Goal: Task Accomplishment & Management: Use online tool/utility

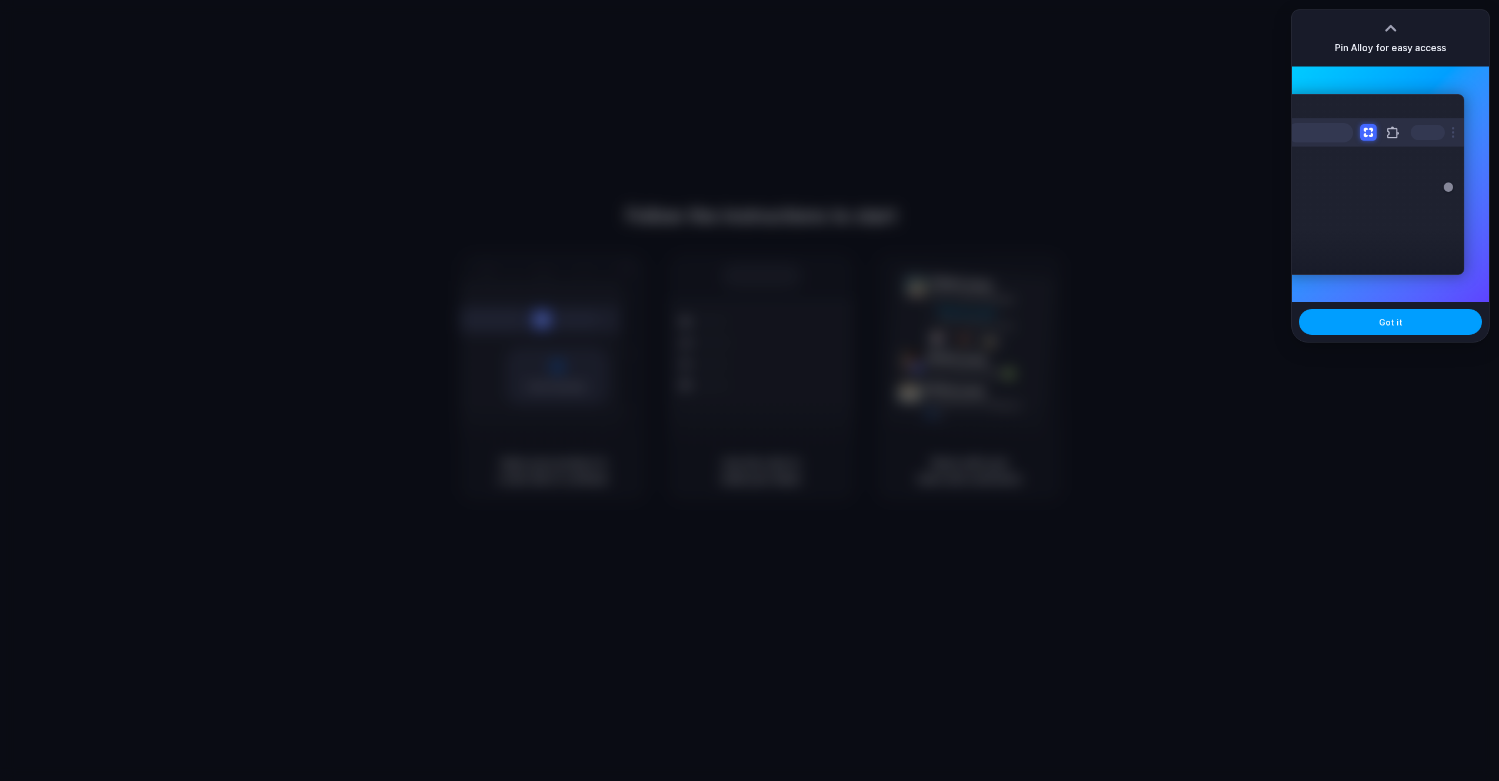
drag, startPoint x: 1385, startPoint y: 324, endPoint x: 1369, endPoint y: 324, distance: 15.3
click at [1384, 324] on span "Got it" at bounding box center [1391, 322] width 24 height 12
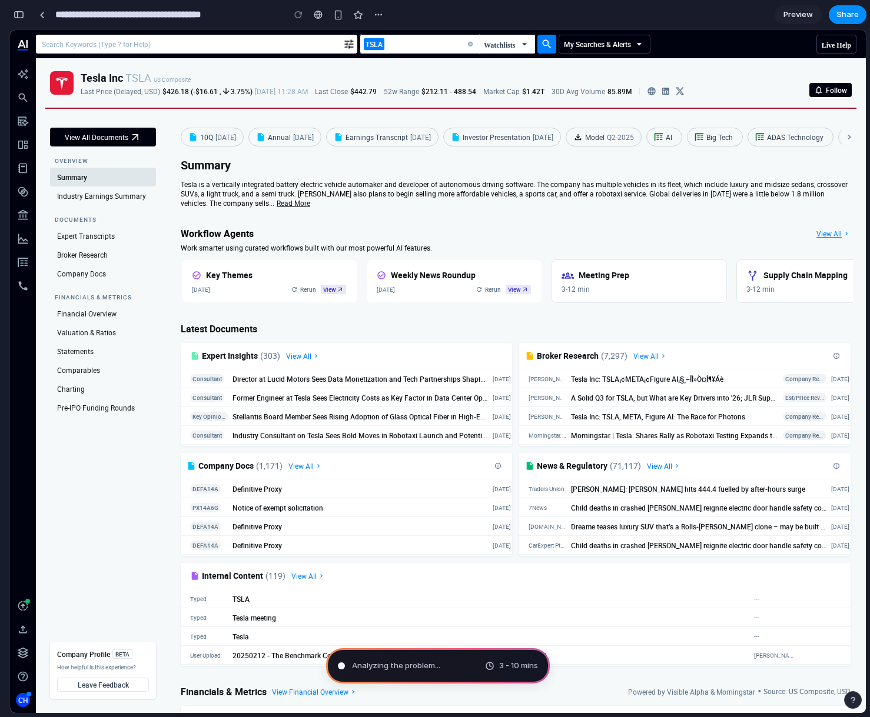
click at [21, 16] on div "button" at bounding box center [19, 15] width 11 height 8
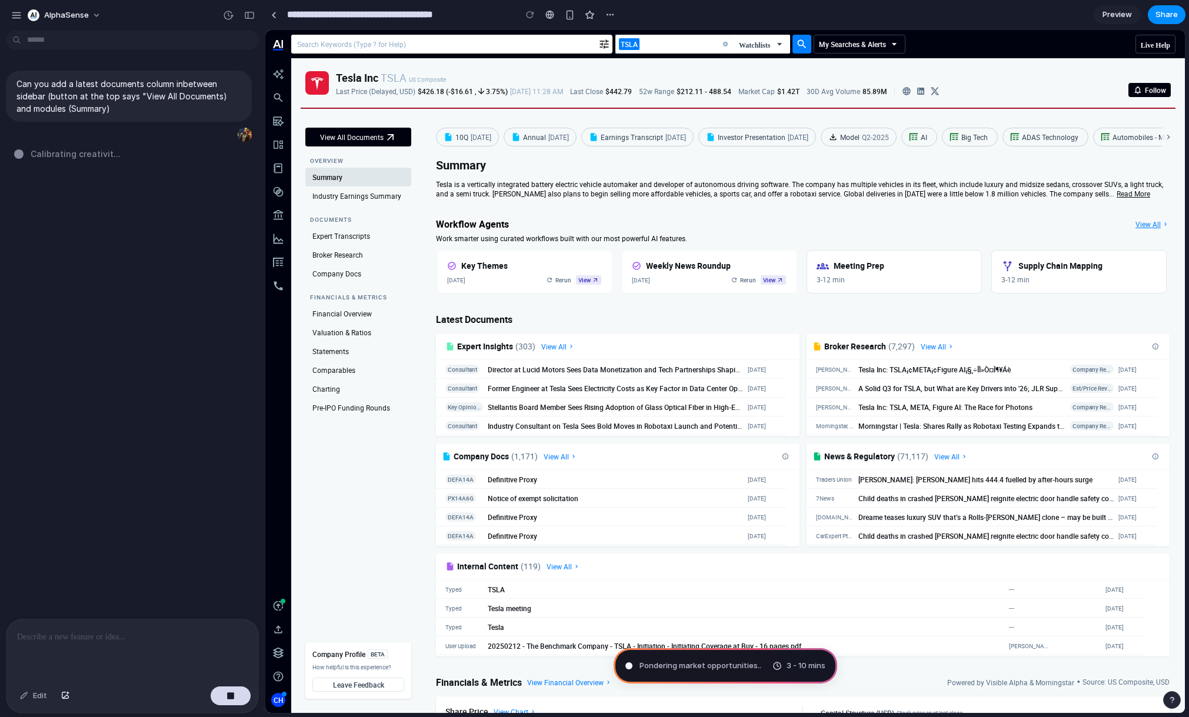
scroll to position [963, 0]
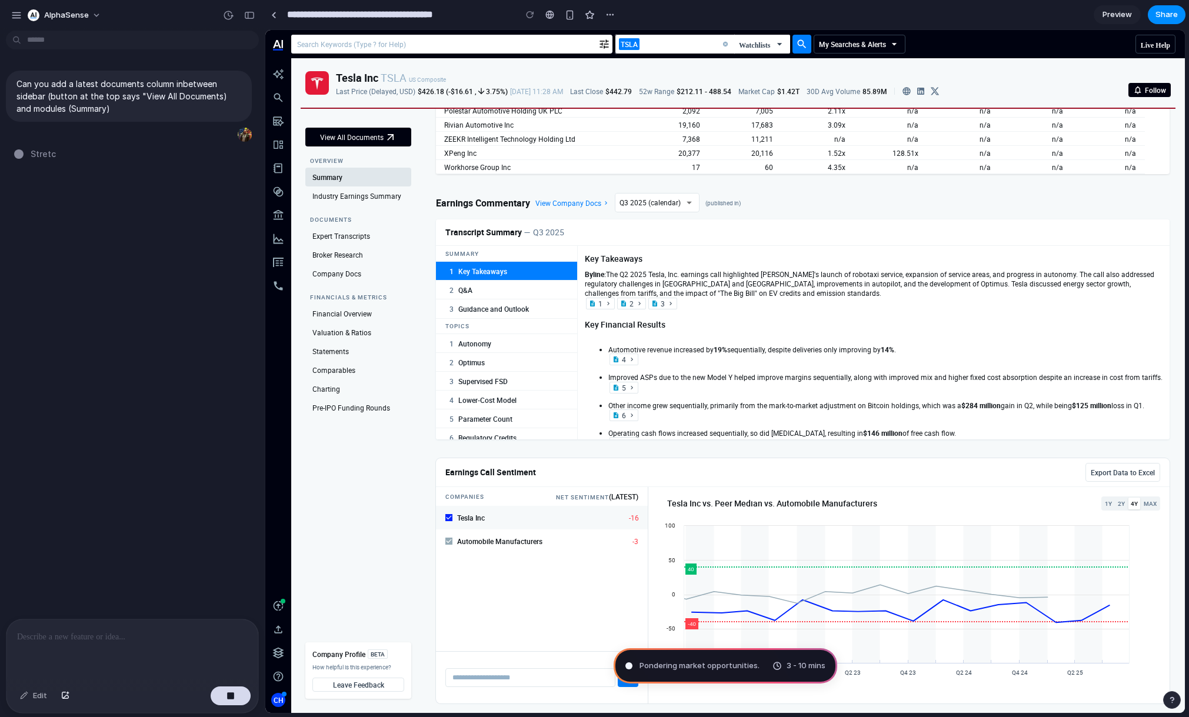
drag, startPoint x: 717, startPoint y: 301, endPoint x: 770, endPoint y: 295, distance: 53.3
click at [797, 301] on div at bounding box center [803, 329] width 734 height 220
drag, startPoint x: 703, startPoint y: 282, endPoint x: 607, endPoint y: 284, distance: 96.5
click at [607, 284] on div at bounding box center [803, 329] width 734 height 220
drag, startPoint x: 621, startPoint y: 277, endPoint x: 714, endPoint y: 280, distance: 93.6
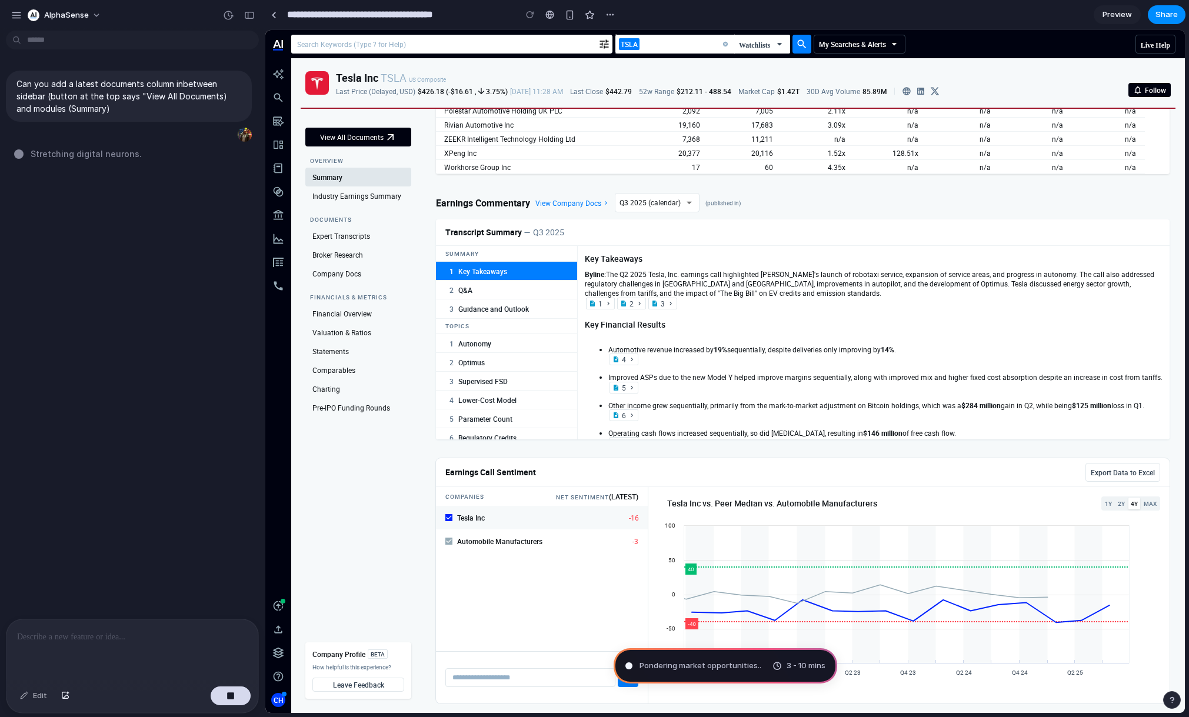
click at [714, 280] on div at bounding box center [803, 329] width 734 height 220
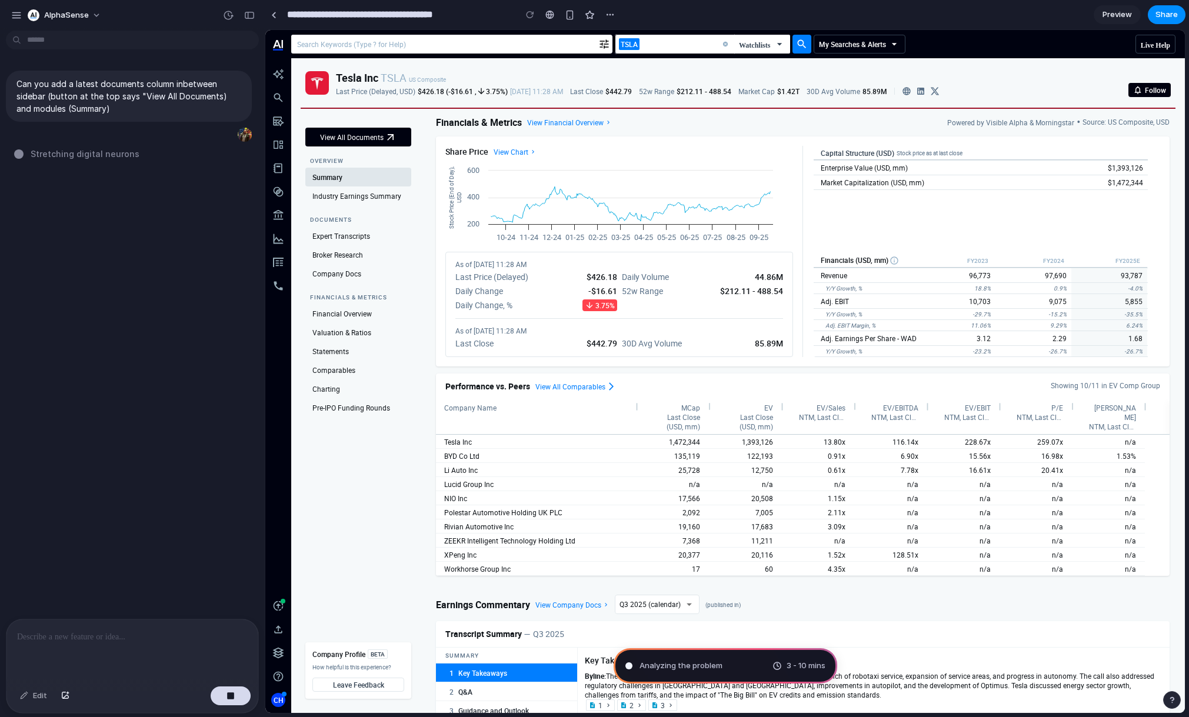
scroll to position [0, 0]
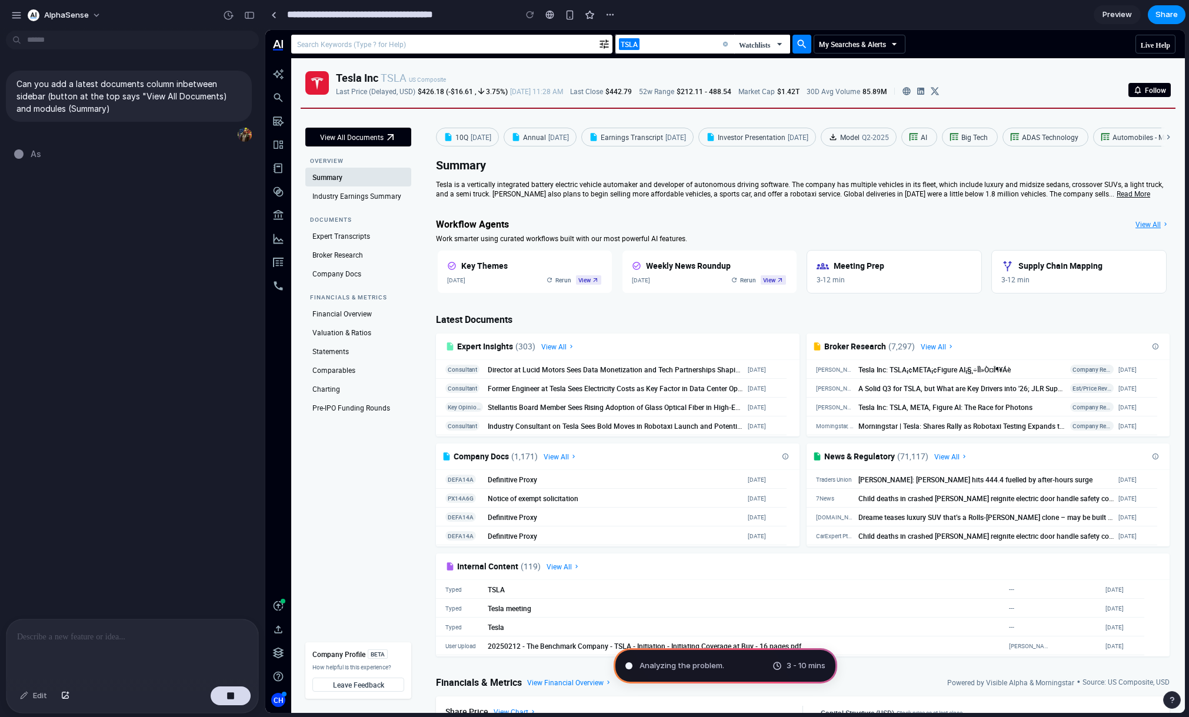
drag, startPoint x: 1116, startPoint y: 16, endPoint x: 1100, endPoint y: 26, distance: 18.8
click at [1114, 16] on span "Preview" at bounding box center [1117, 15] width 29 height 12
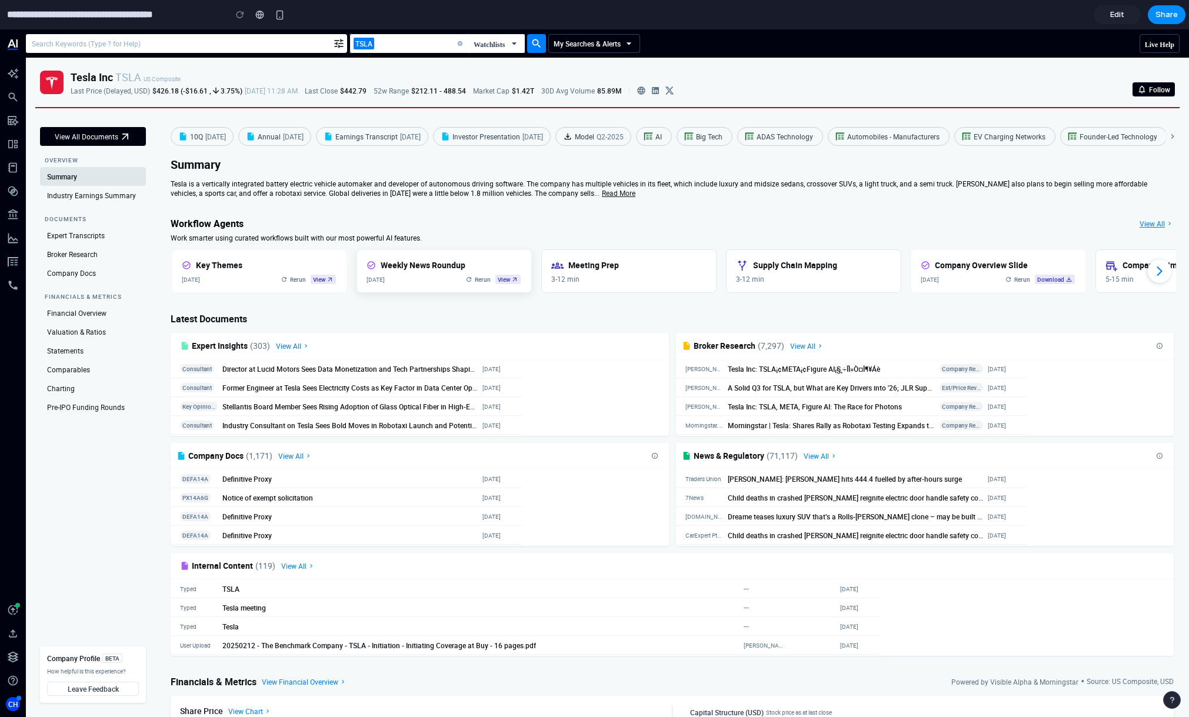
click at [480, 274] on div "Rerun View" at bounding box center [483, 280] width 76 height 12
click at [591, 269] on span "Meeting Prep" at bounding box center [593, 265] width 51 height 12
click at [645, 267] on div "Meeting Prep" at bounding box center [628, 265] width 155 height 12
click at [841, 267] on div "Supply Chain Mapping" at bounding box center [813, 265] width 155 height 12
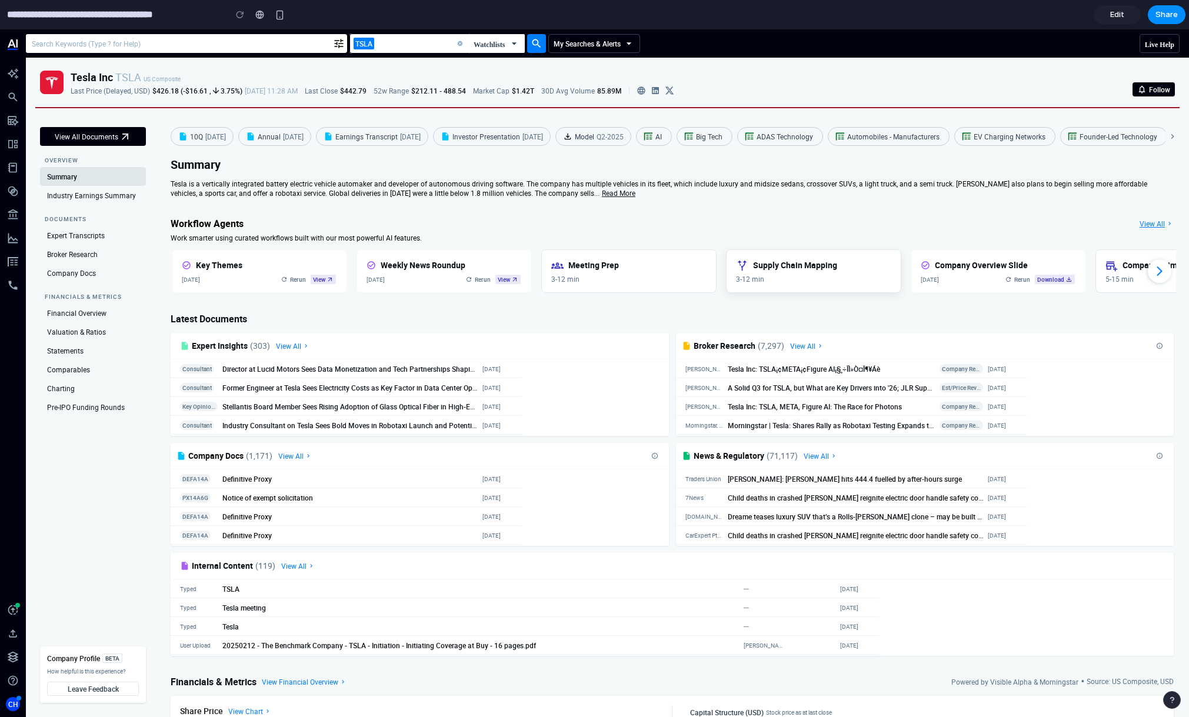
click at [840, 267] on div "Supply Chain Mapping" at bounding box center [813, 265] width 155 height 12
click at [1164, 16] on span "Share" at bounding box center [1167, 15] width 22 height 12
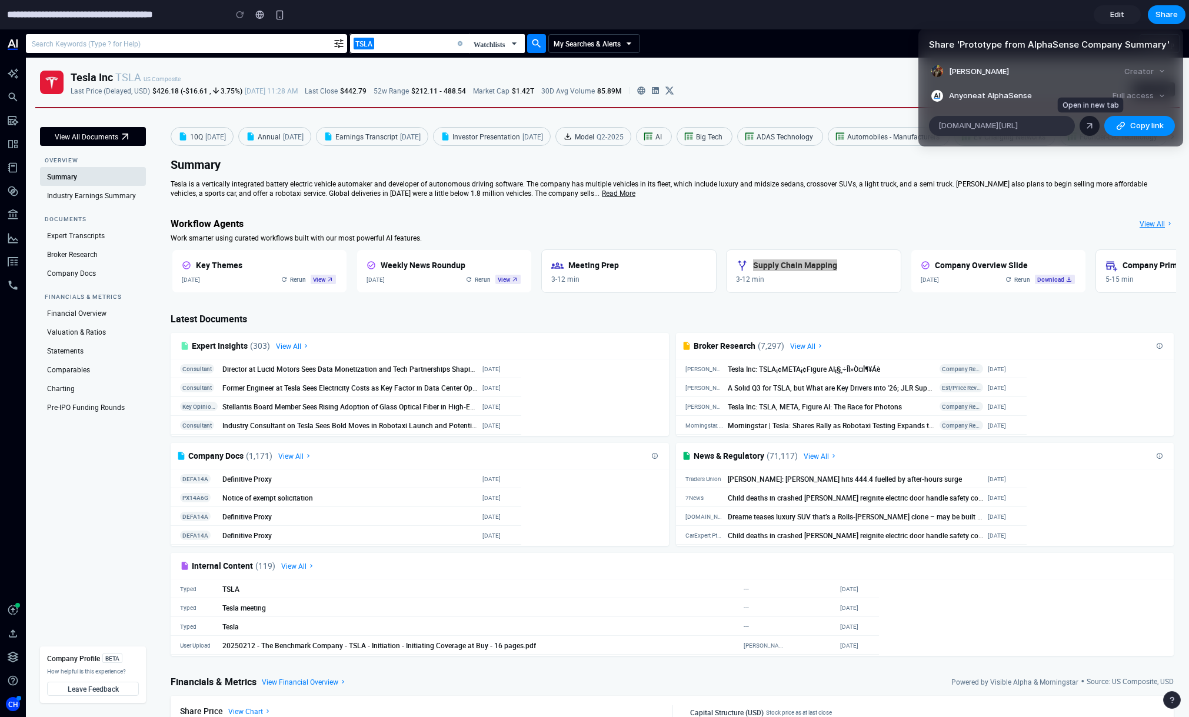
click at [1083, 128] on link at bounding box center [1090, 126] width 20 height 20
click at [617, 208] on div "Share ' Prototype from AlphaSense Company Summary ' Clinton Halpin Creator Anyo…" at bounding box center [594, 358] width 1189 height 717
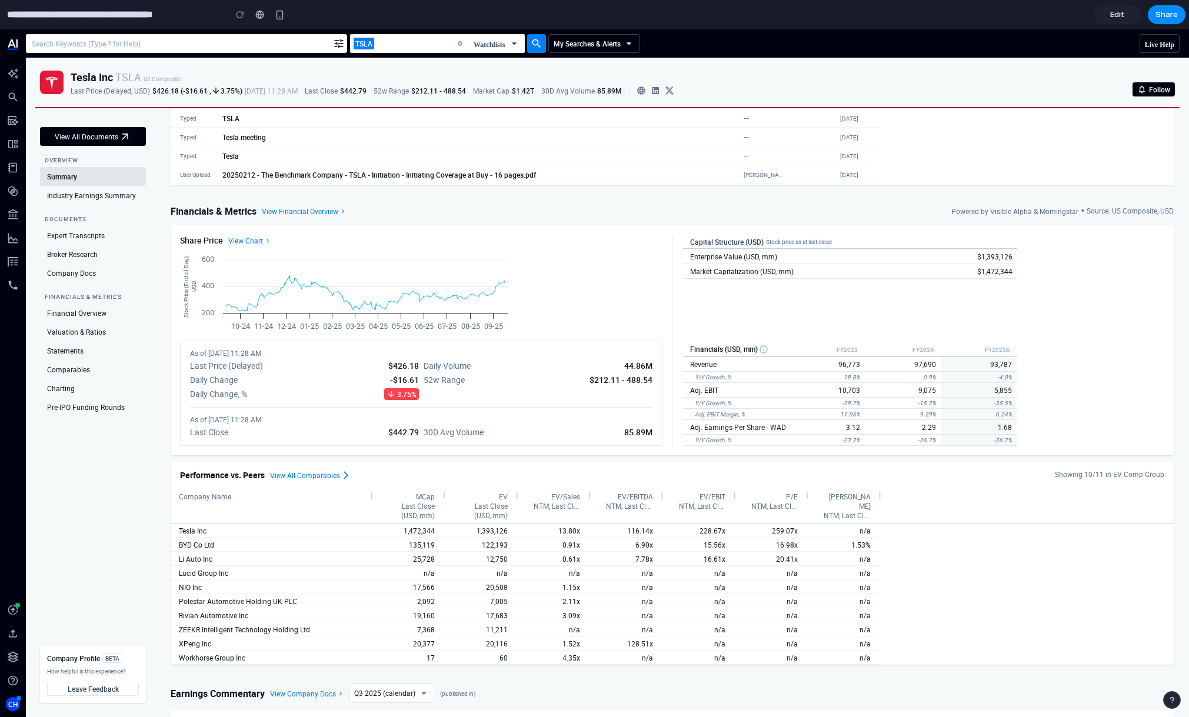
scroll to position [481, 0]
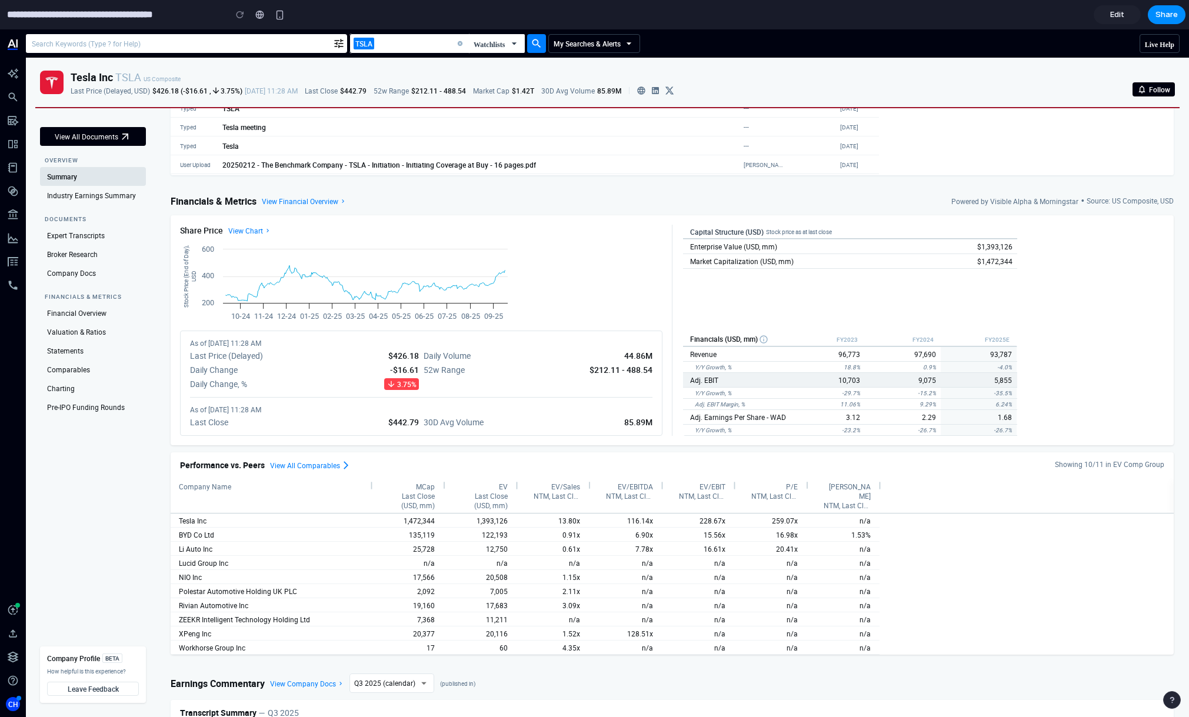
drag, startPoint x: 756, startPoint y: 380, endPoint x: 750, endPoint y: 380, distance: 5.9
click at [754, 380] on div "Adj. EBIT" at bounding box center [736, 380] width 106 height 14
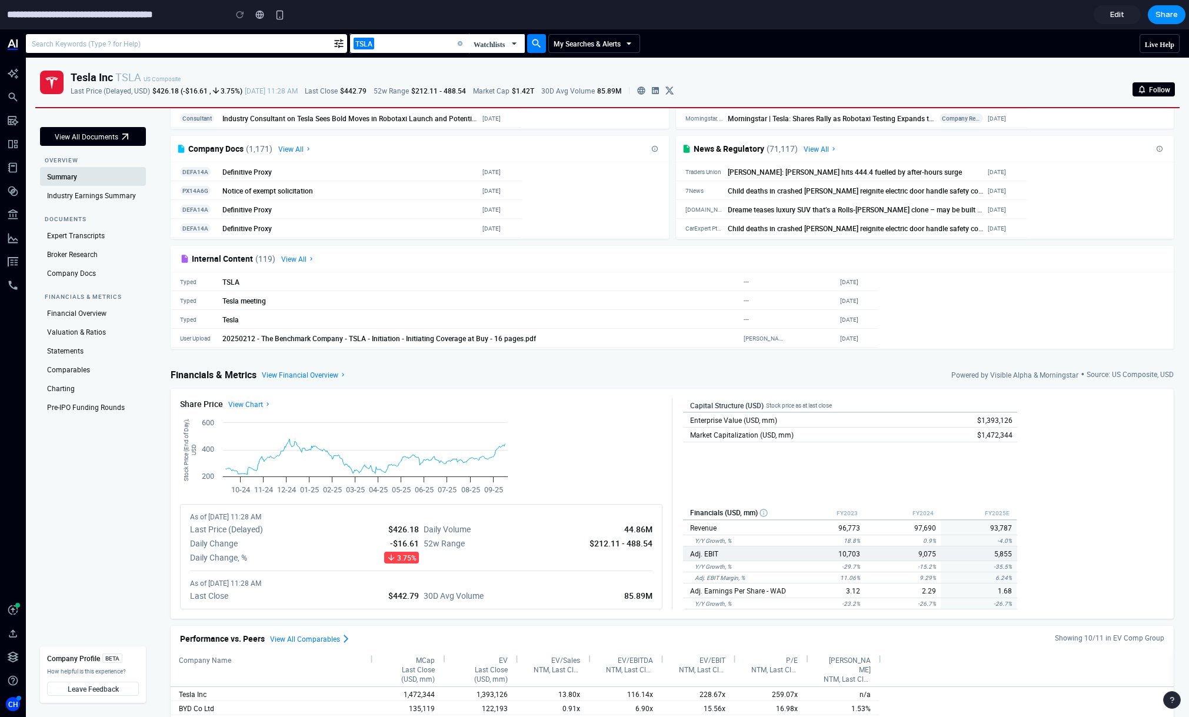
scroll to position [285, 0]
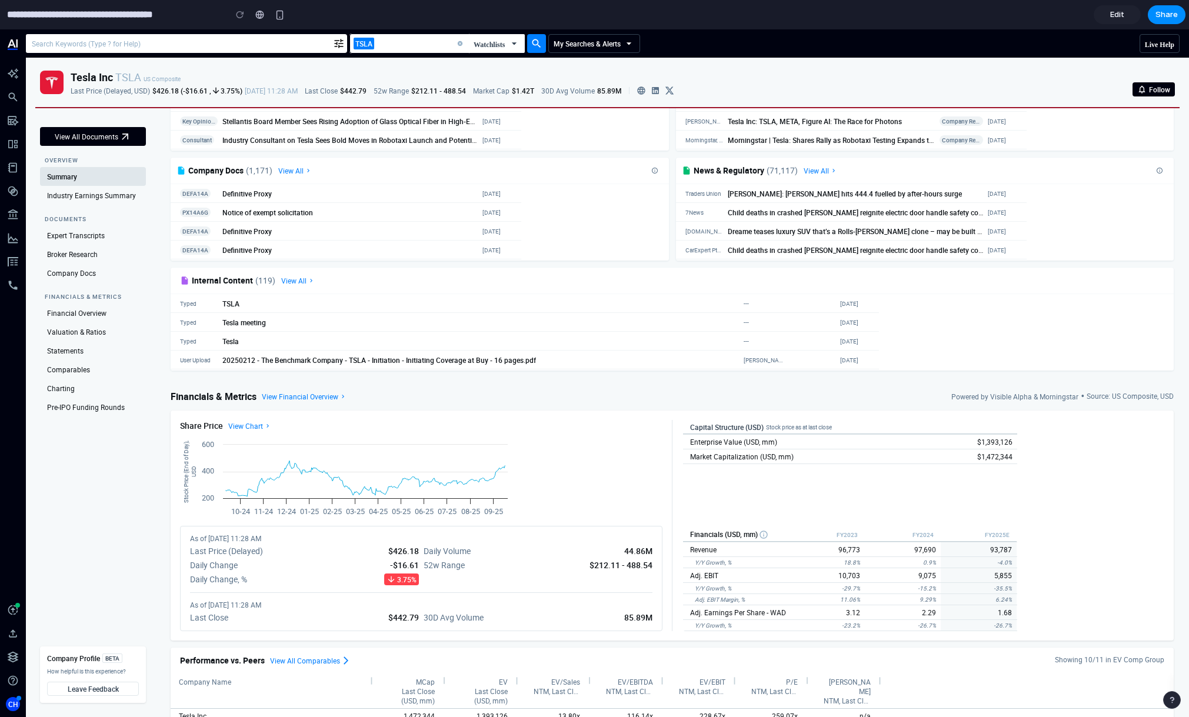
click at [737, 209] on div at bounding box center [925, 209] width 498 height 103
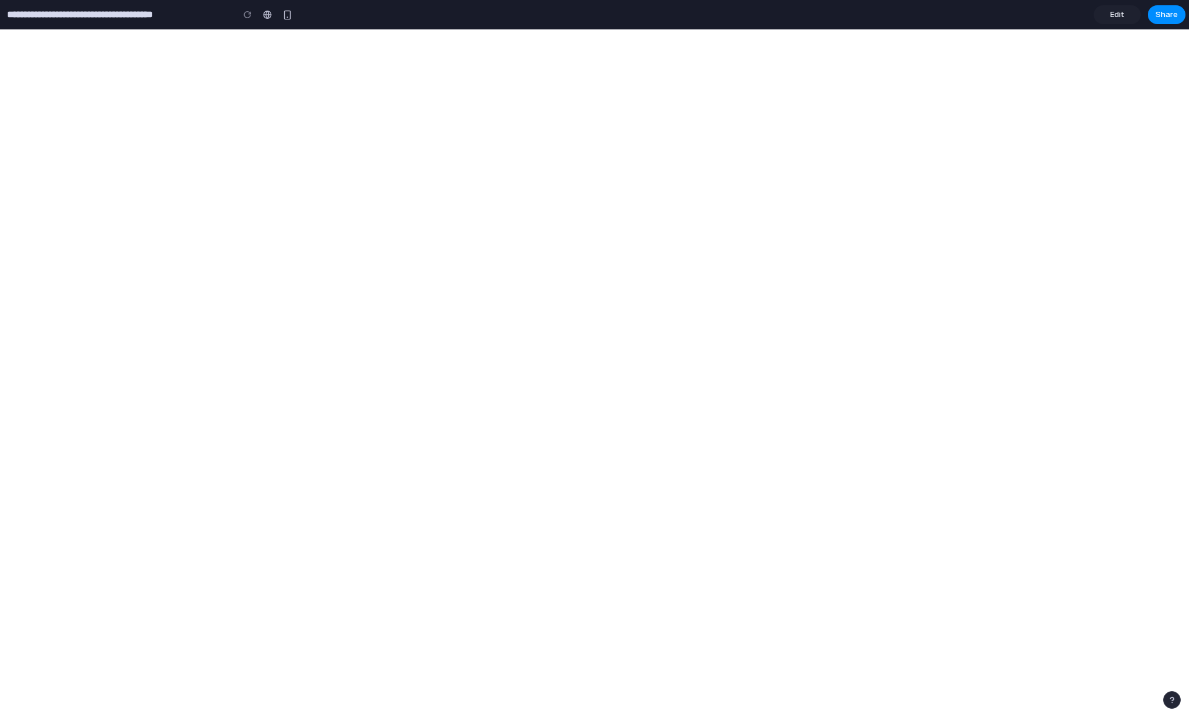
type input "**********"
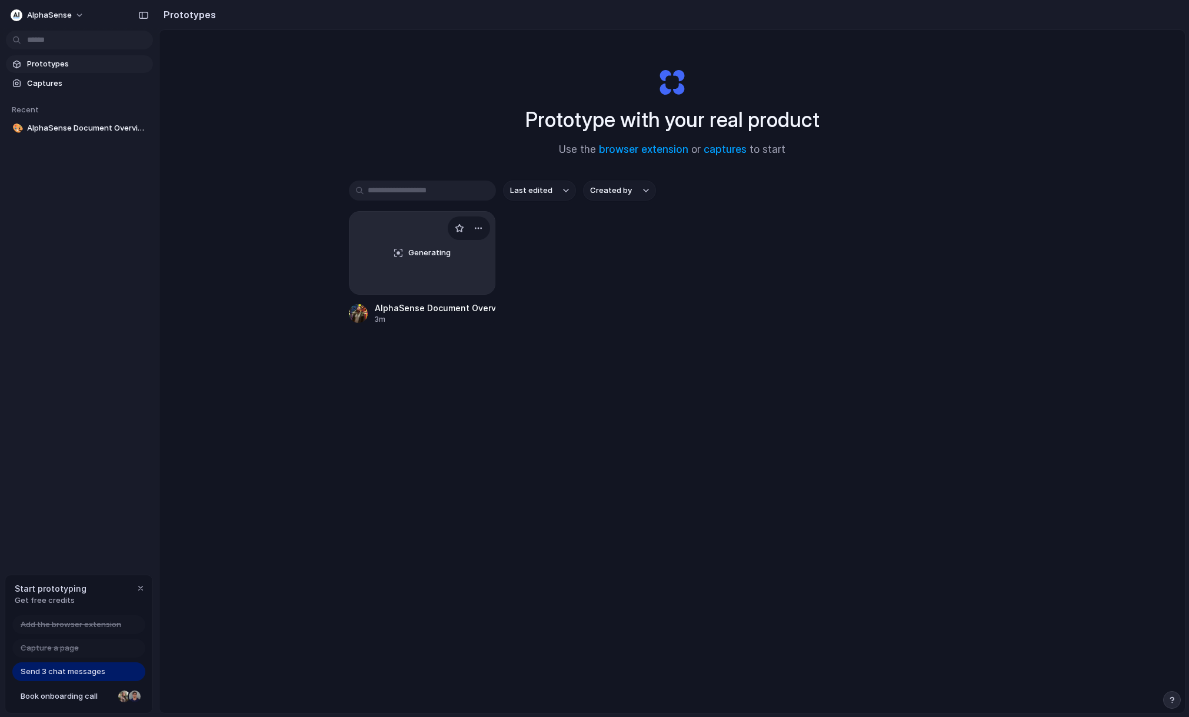
click at [429, 258] on span "Generating" at bounding box center [429, 253] width 42 height 12
